Goal: Information Seeking & Learning: Learn about a topic

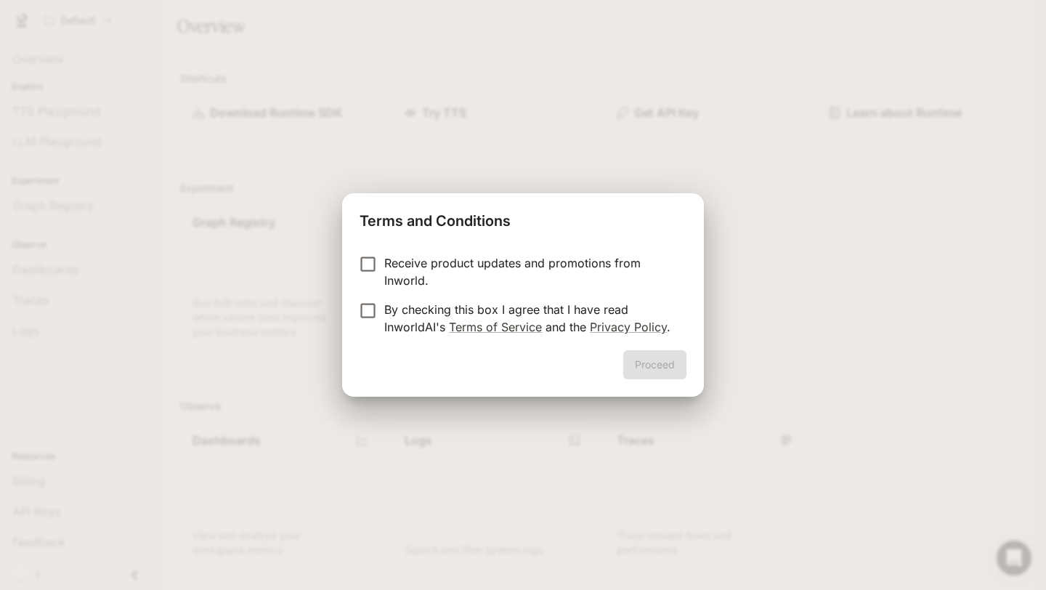
click at [572, 306] on p "By checking this box I agree that I have read InworldAI's Terms of Service and …" at bounding box center [529, 318] width 291 height 35
click at [671, 370] on button "Proceed" at bounding box center [654, 364] width 63 height 29
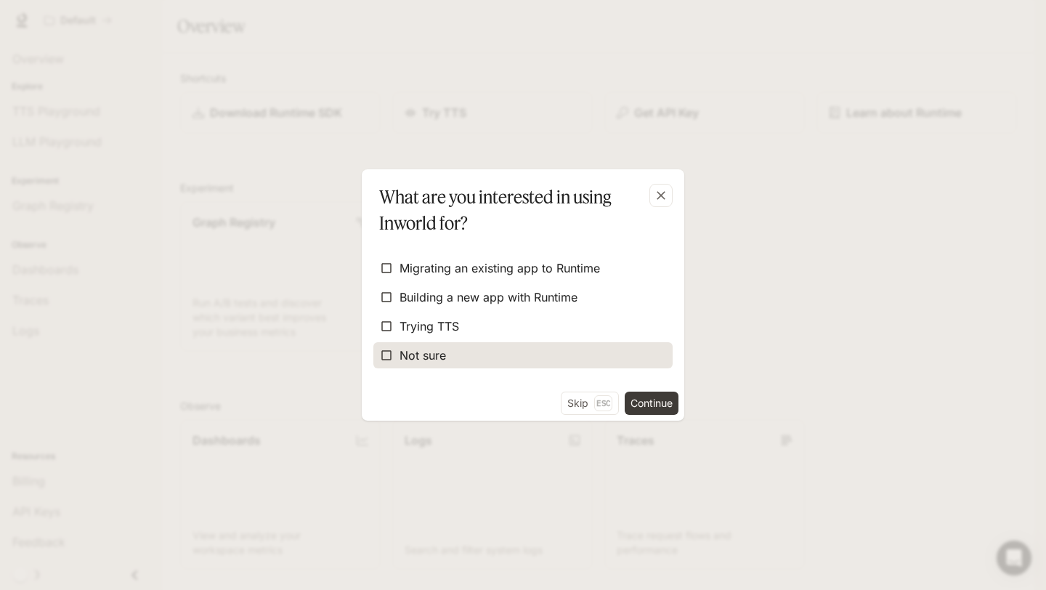
click at [461, 360] on label "Not sure" at bounding box center [522, 355] width 299 height 26
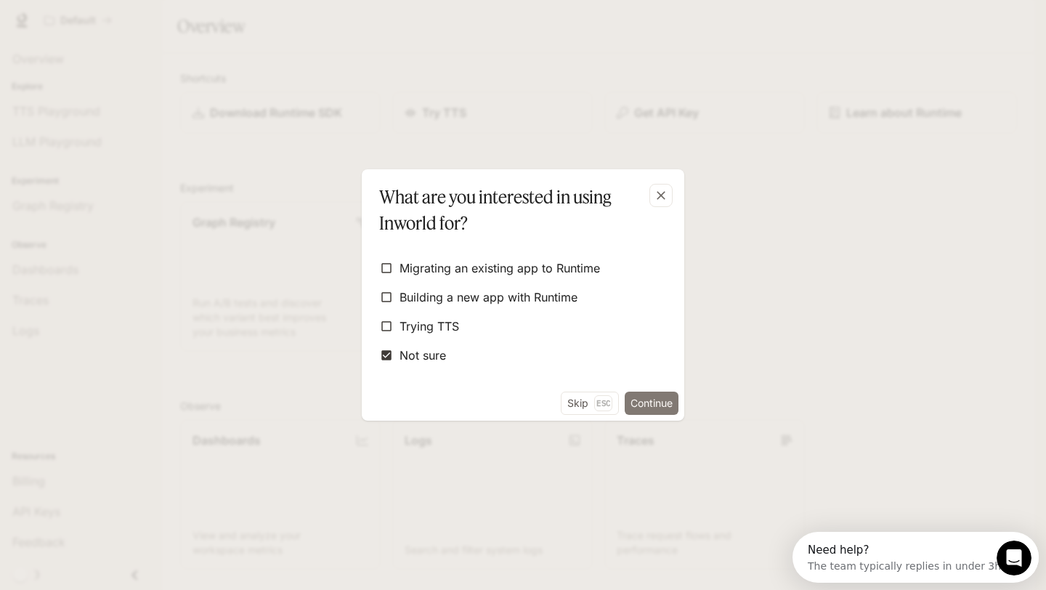
click at [647, 406] on button "Continue" at bounding box center [652, 403] width 54 height 23
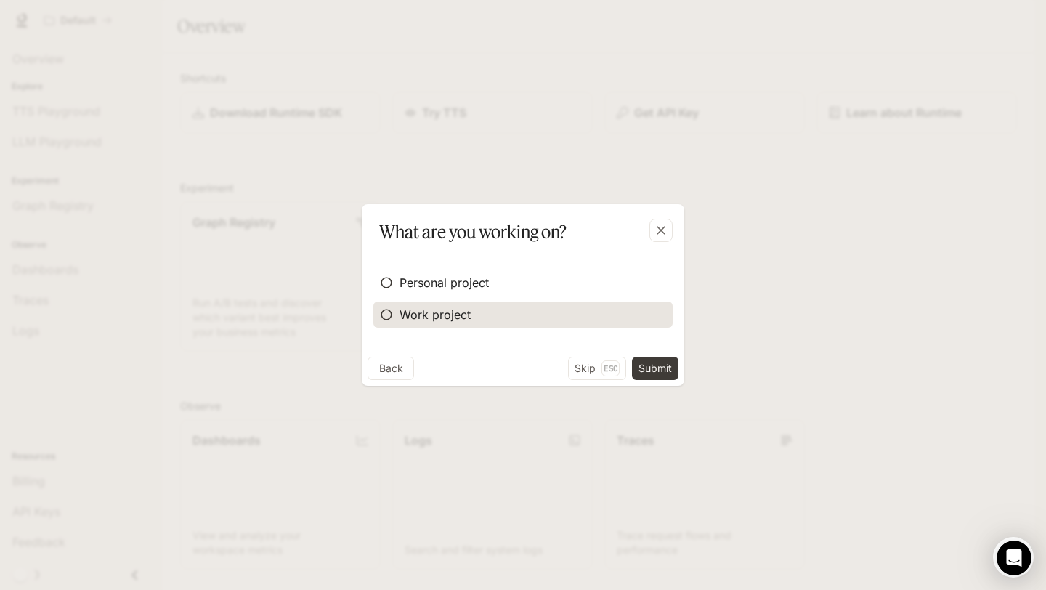
click at [433, 306] on span "Work project" at bounding box center [435, 314] width 71 height 17
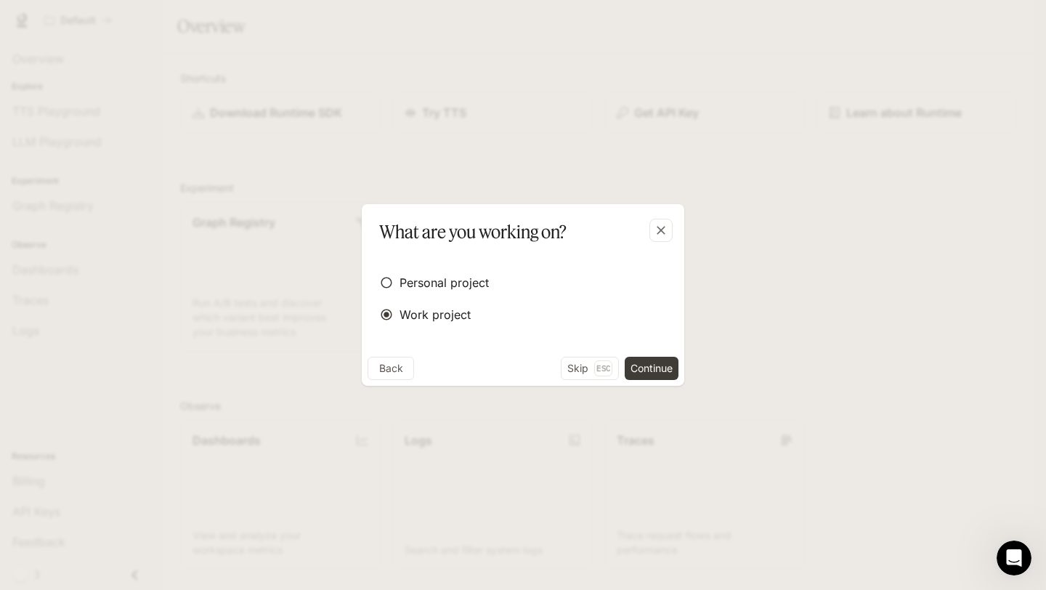
click at [622, 366] on div "Back Skip Esc Continue" at bounding box center [523, 371] width 323 height 29
click at [586, 370] on button "Skip Esc" at bounding box center [590, 368] width 58 height 23
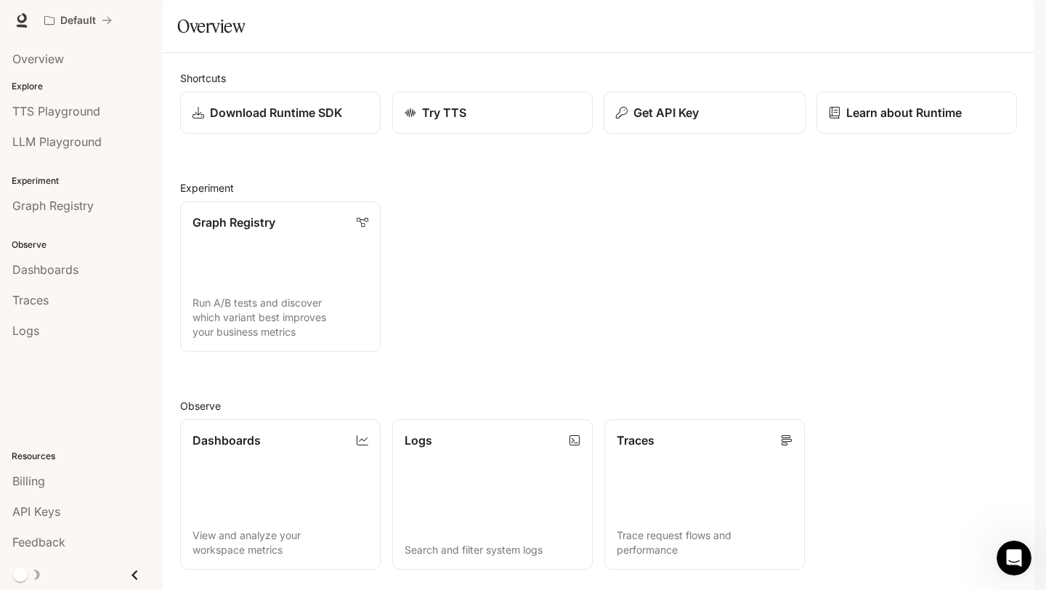
click at [692, 134] on button "Get API Key" at bounding box center [705, 113] width 203 height 43
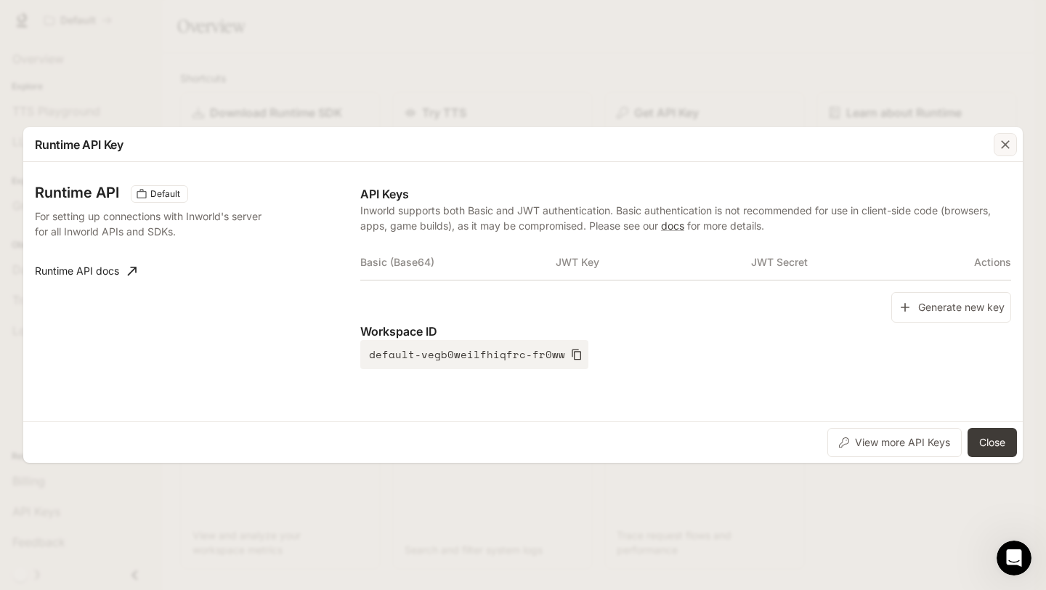
click at [999, 139] on icon "button" at bounding box center [1005, 144] width 15 height 15
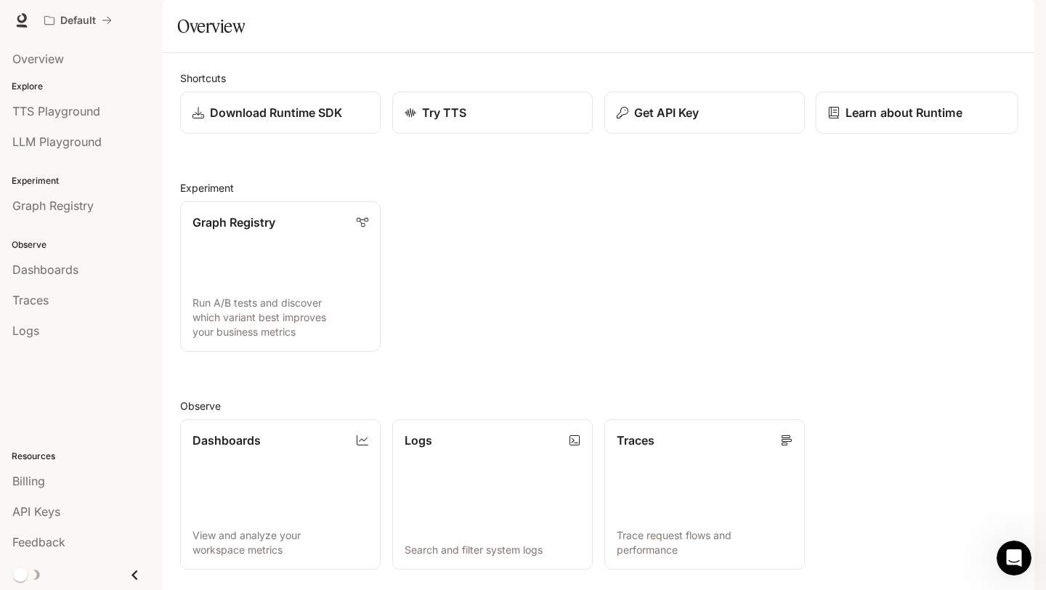
click at [910, 121] on p "Learn about Runtime" at bounding box center [904, 112] width 117 height 17
